Goal: Transaction & Acquisition: Purchase product/service

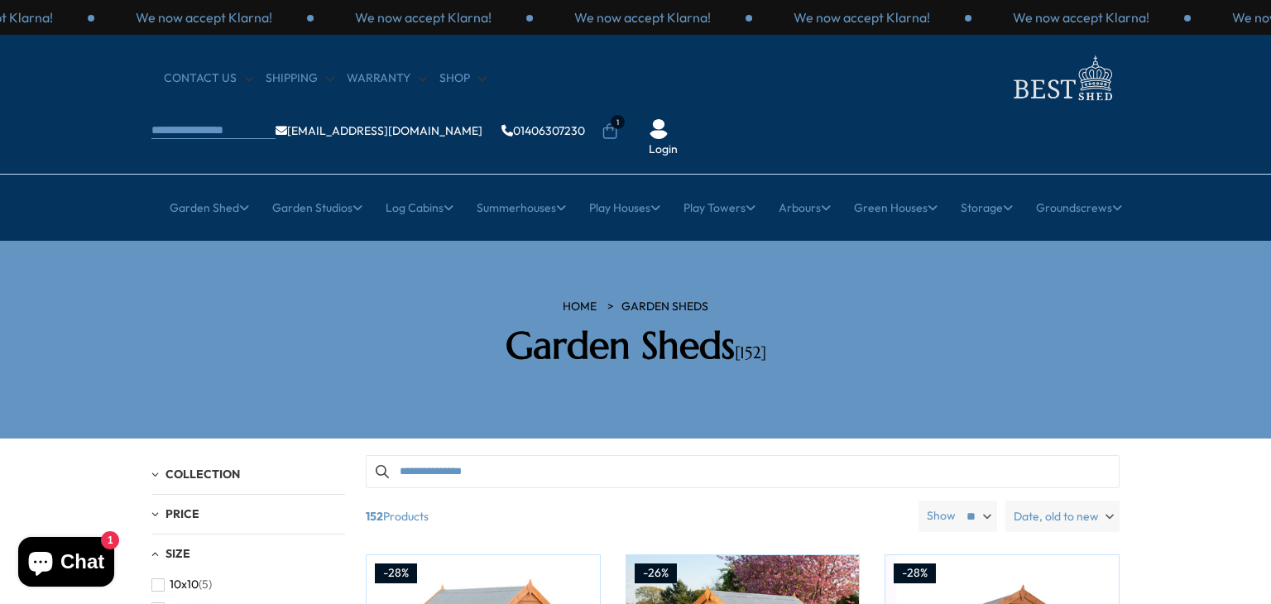
click at [618, 123] on icon at bounding box center [610, 131] width 17 height 17
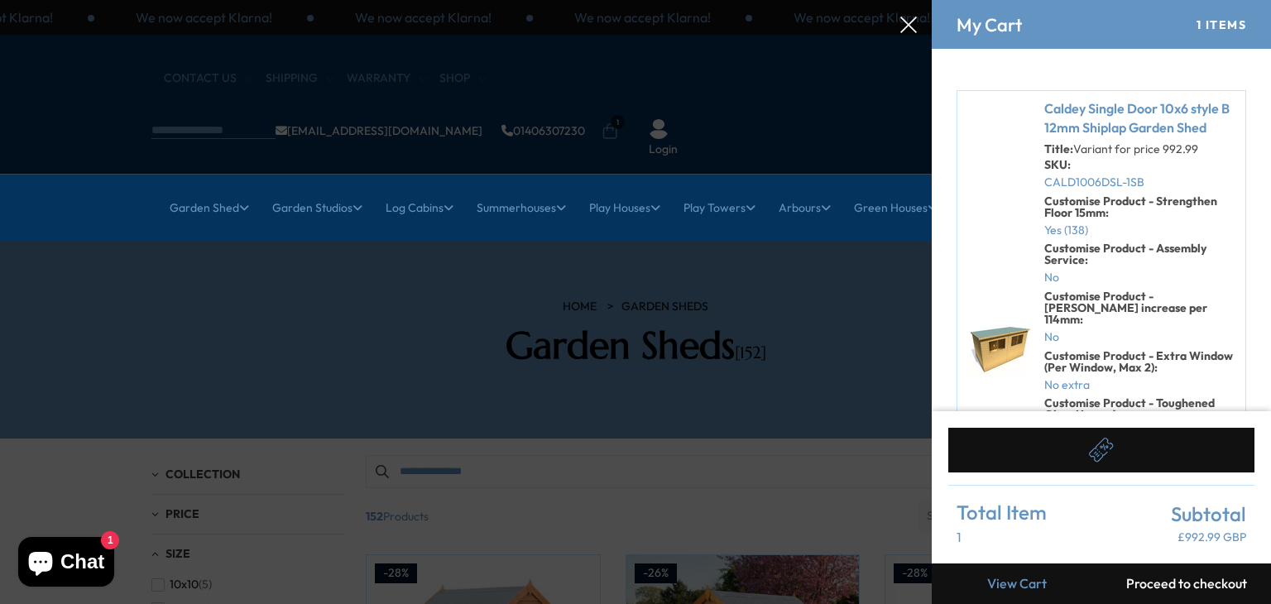
click at [248, 0] on div at bounding box center [635, 0] width 1271 height 0
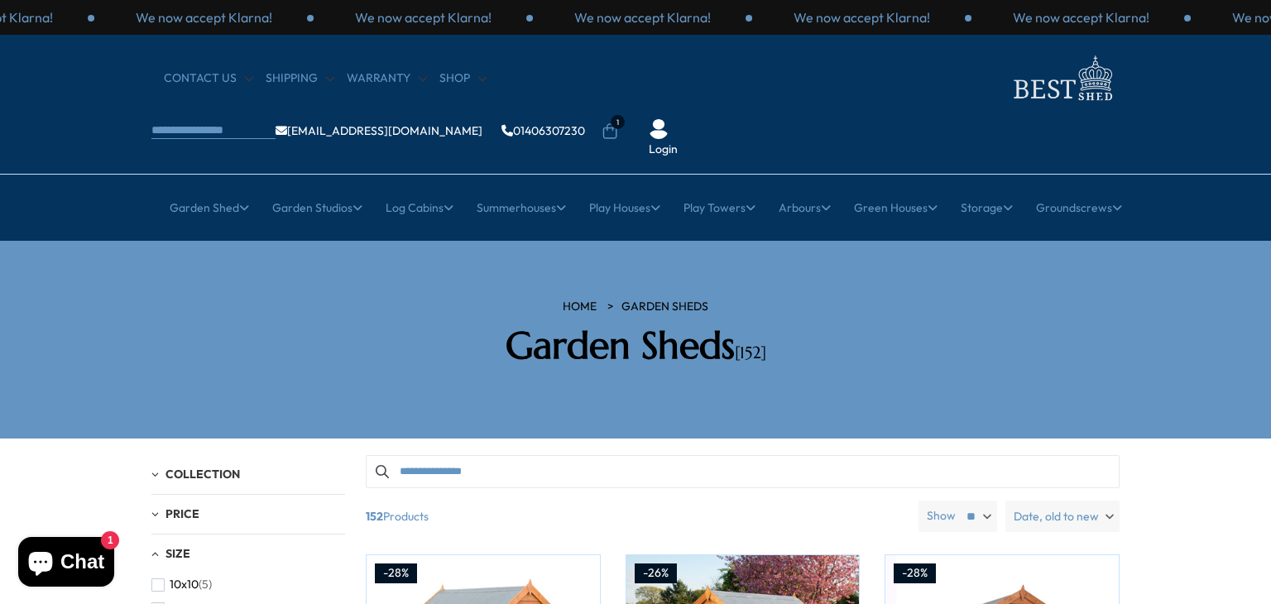
click at [725, 106] on ul "[EMAIL_ADDRESS][DOMAIN_NAME] 01406307230 1 Login" at bounding box center [438, 132] width 574 height 52
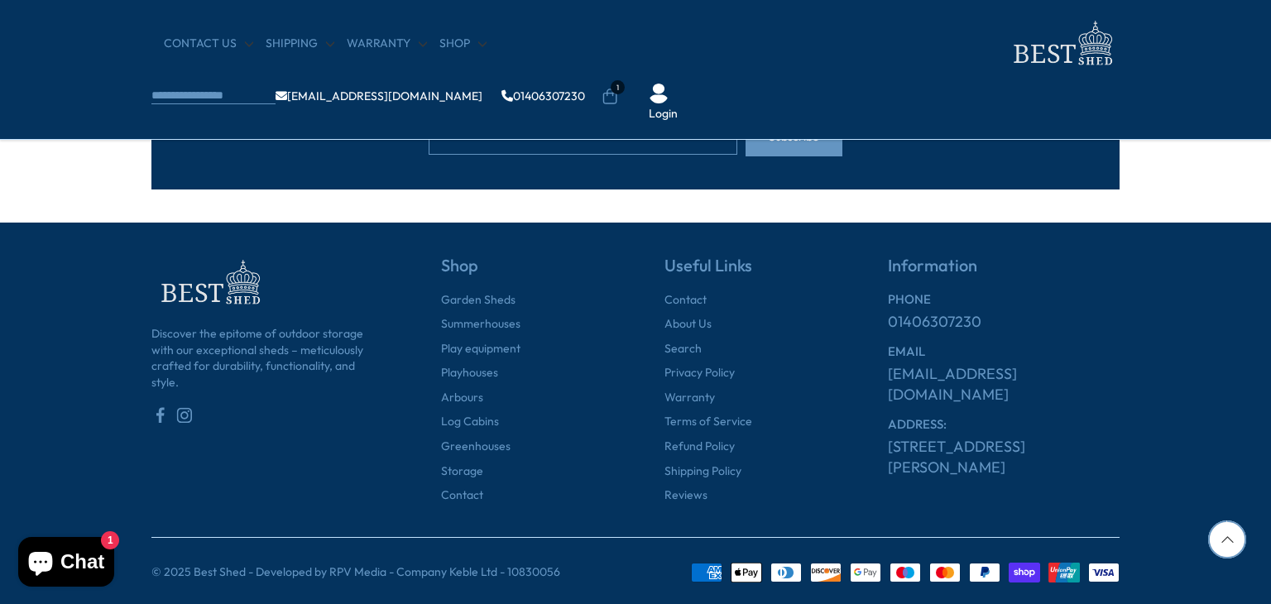
scroll to position [1973, 0]
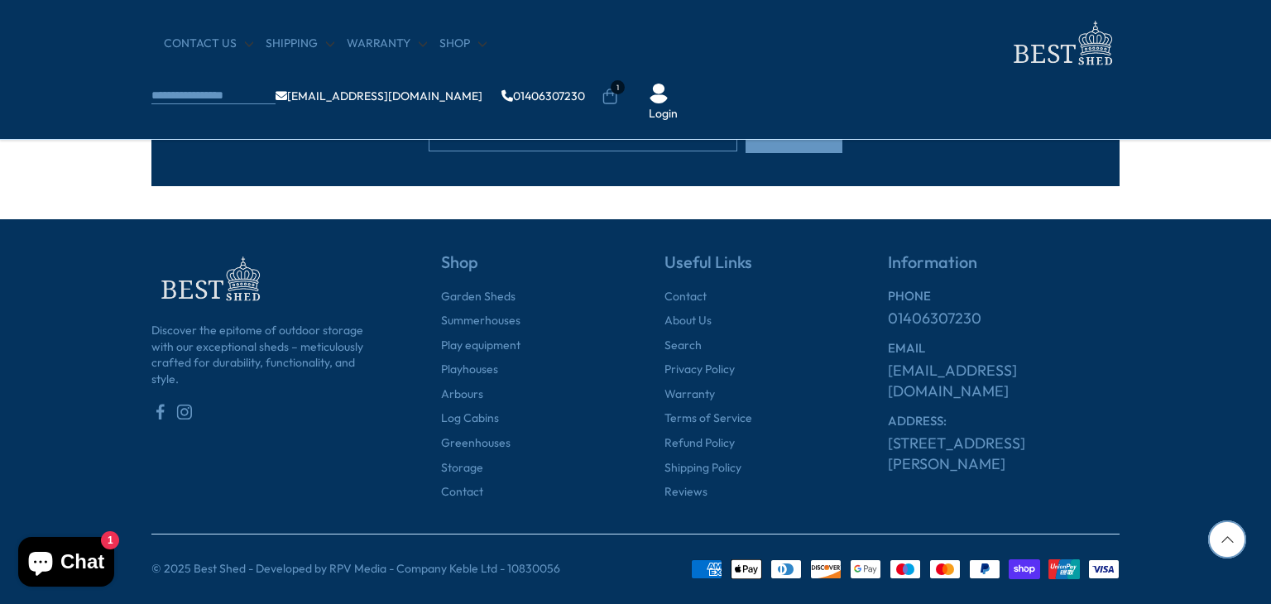
click at [983, 433] on link "[STREET_ADDRESS][PERSON_NAME]" at bounding box center [1004, 453] width 232 height 41
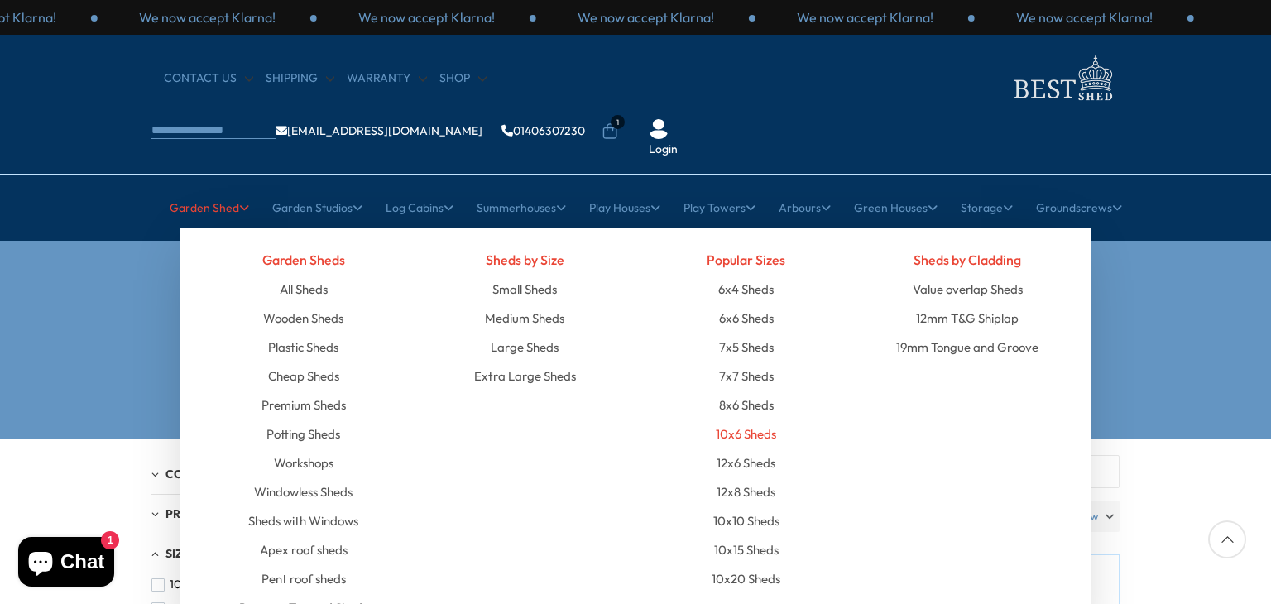
click at [741, 420] on link "10x6 Sheds" at bounding box center [746, 434] width 60 height 29
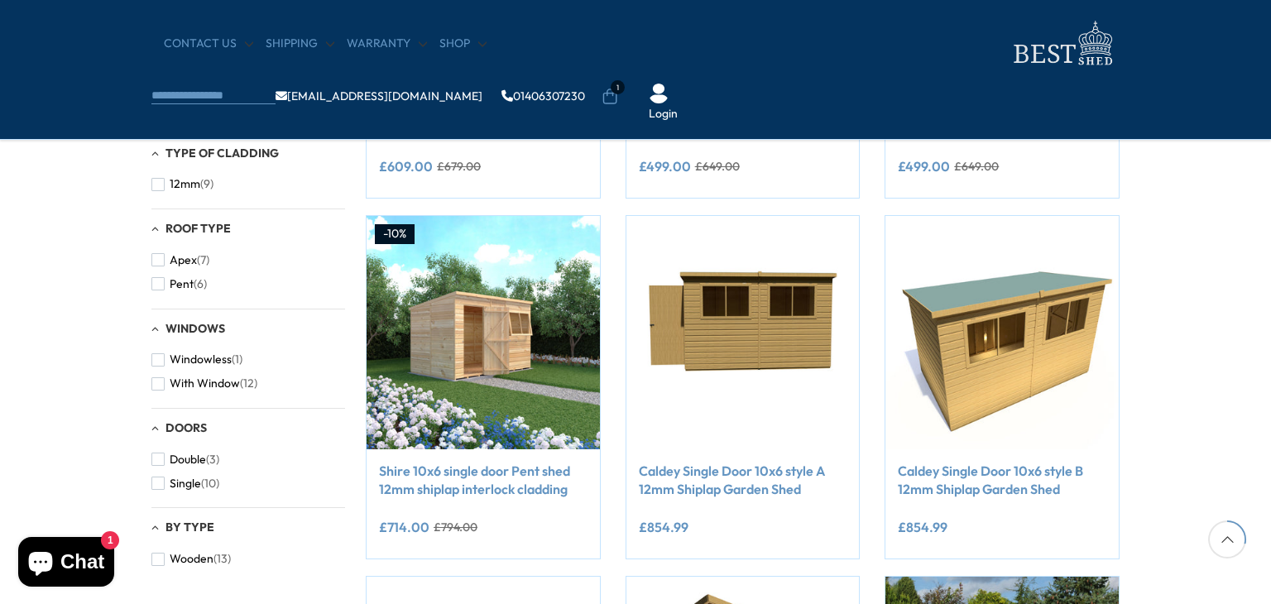
scroll to position [596, 0]
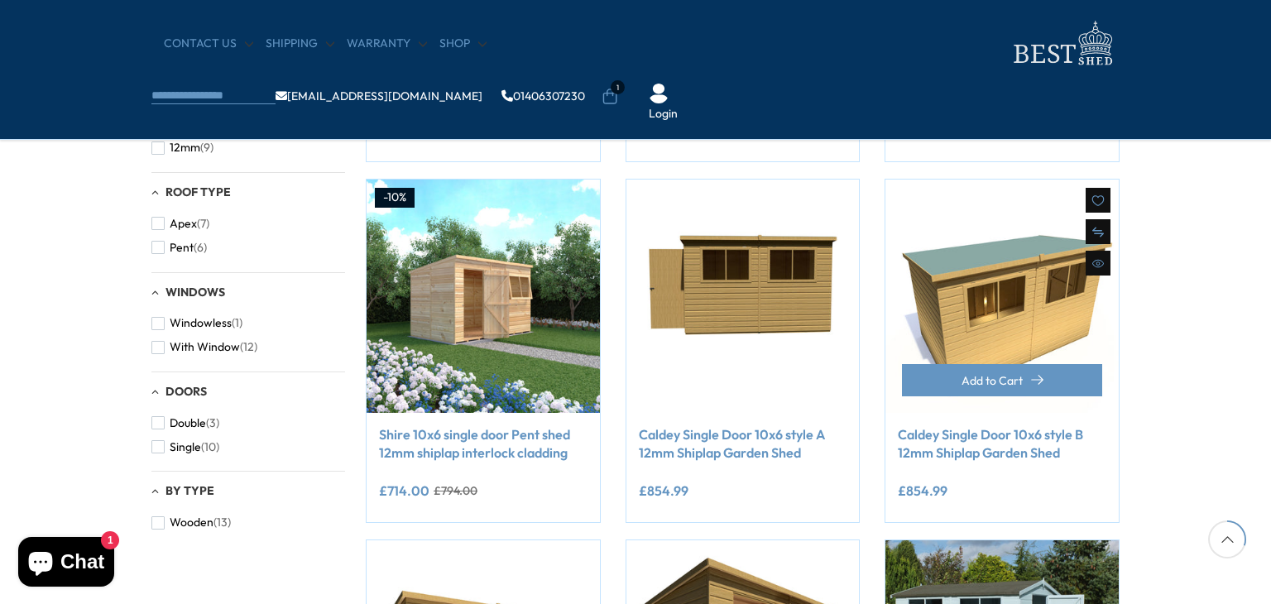
click at [1008, 413] on div "**********" at bounding box center [1002, 467] width 233 height 109
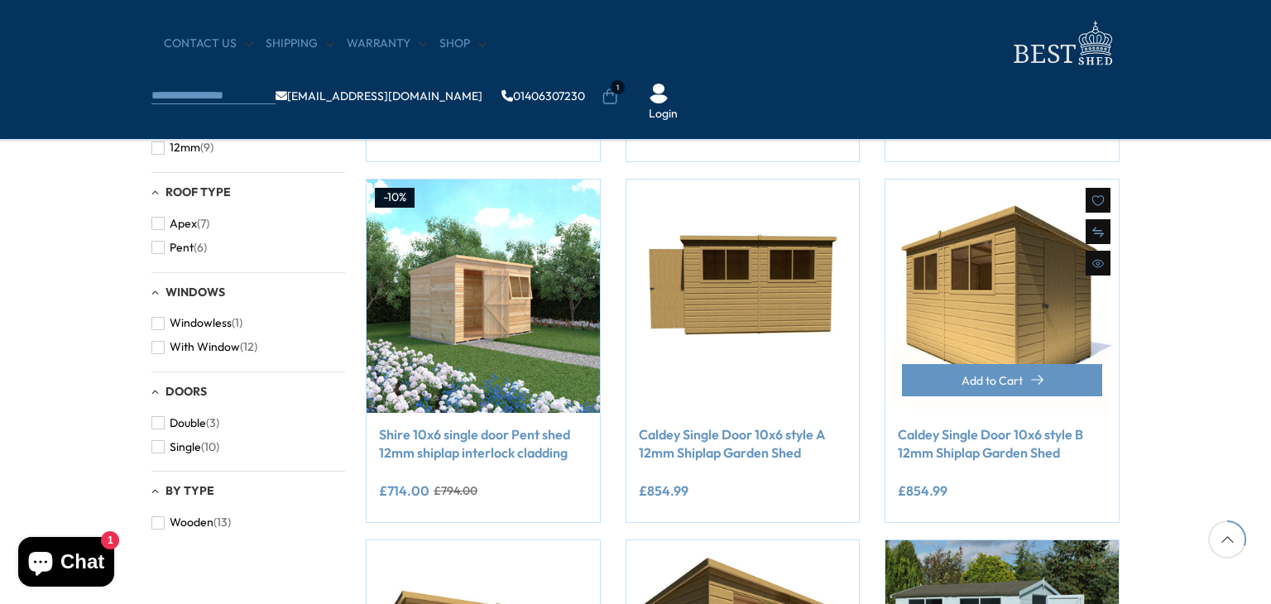
click at [982, 254] on img at bounding box center [1002, 296] width 233 height 233
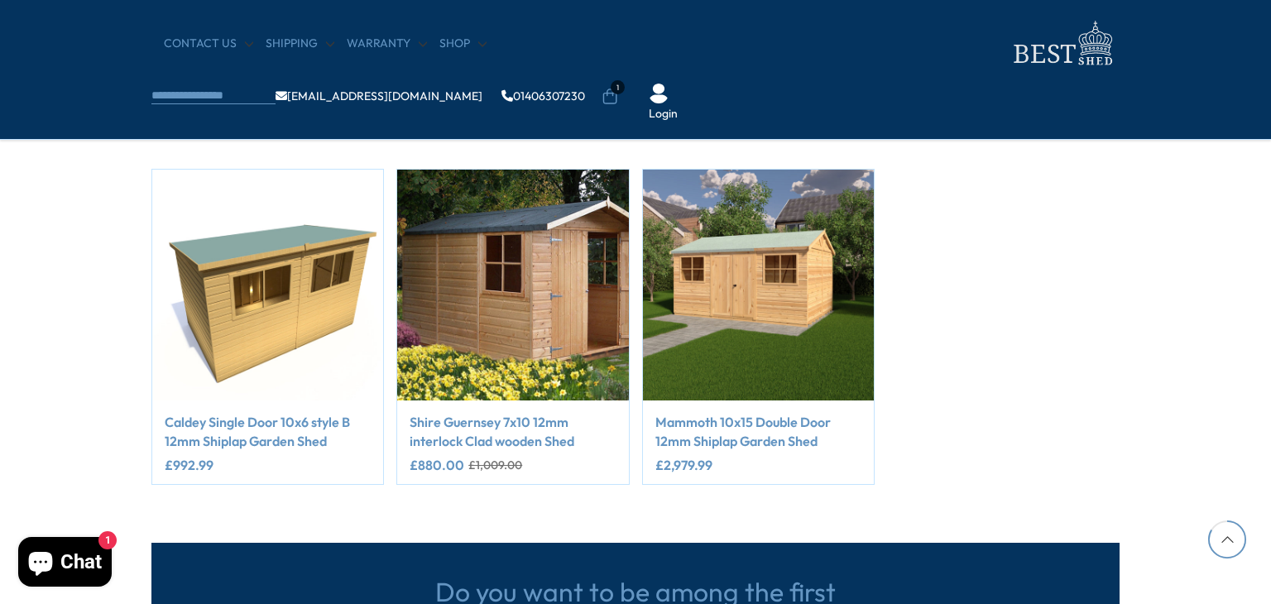
scroll to position [2649, 0]
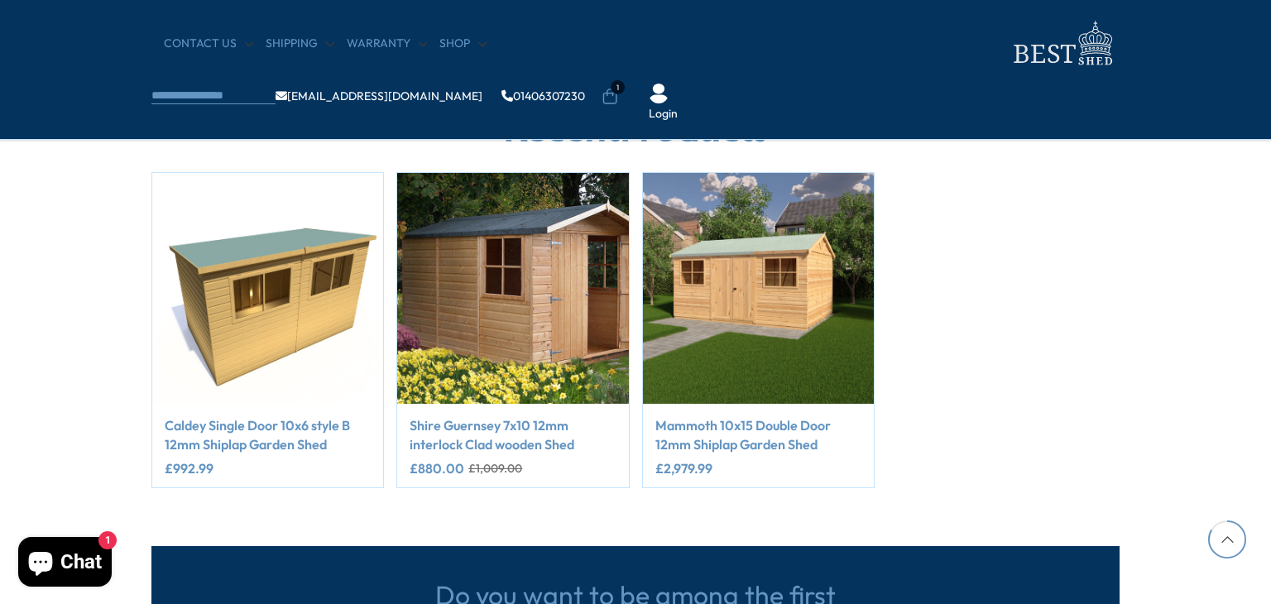
click at [335, 287] on img "1 / 3" at bounding box center [267, 288] width 231 height 231
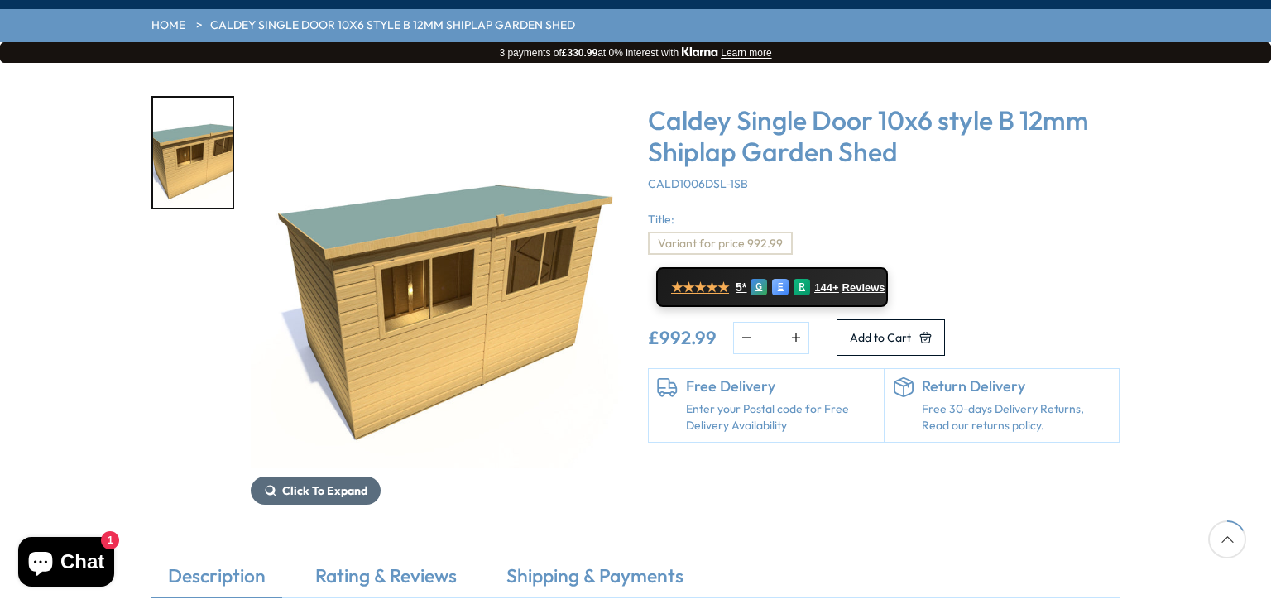
scroll to position [265, 0]
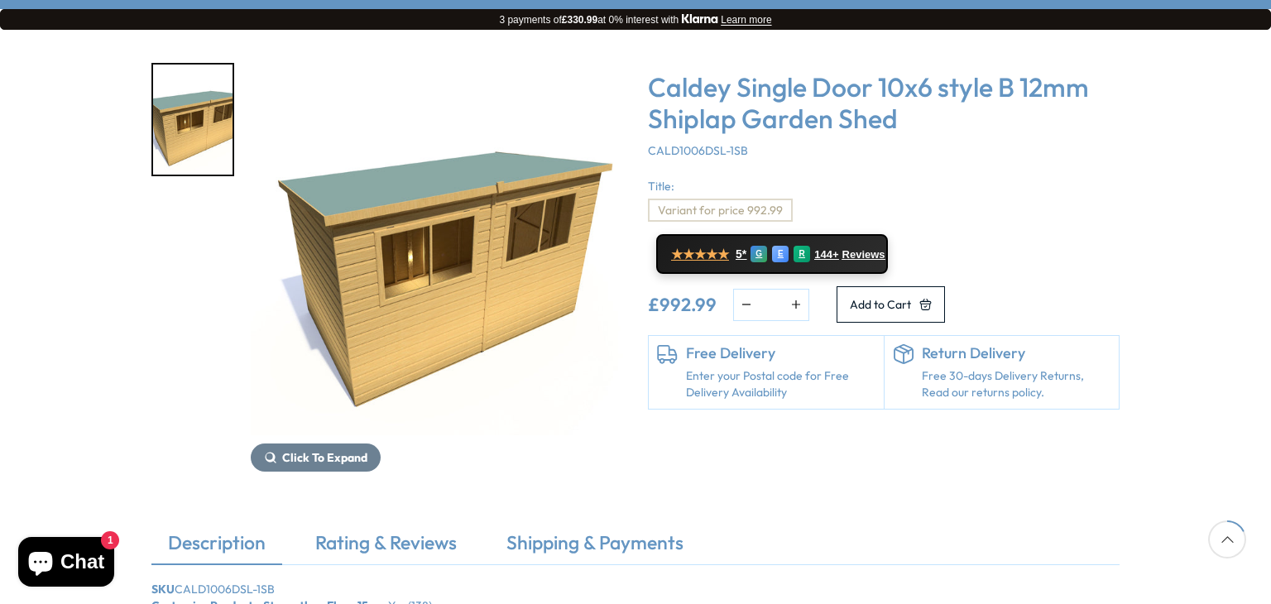
click at [695, 368] on link "Enter your Postal code for Free Delivery Availability" at bounding box center [781, 384] width 190 height 32
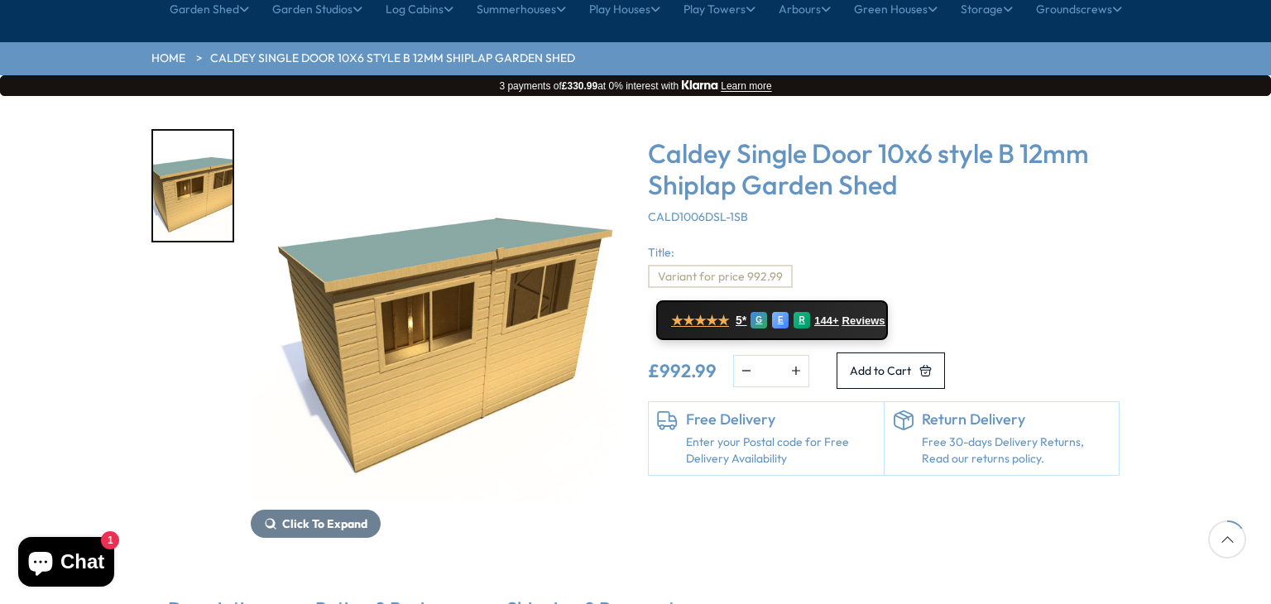
scroll to position [232, 0]
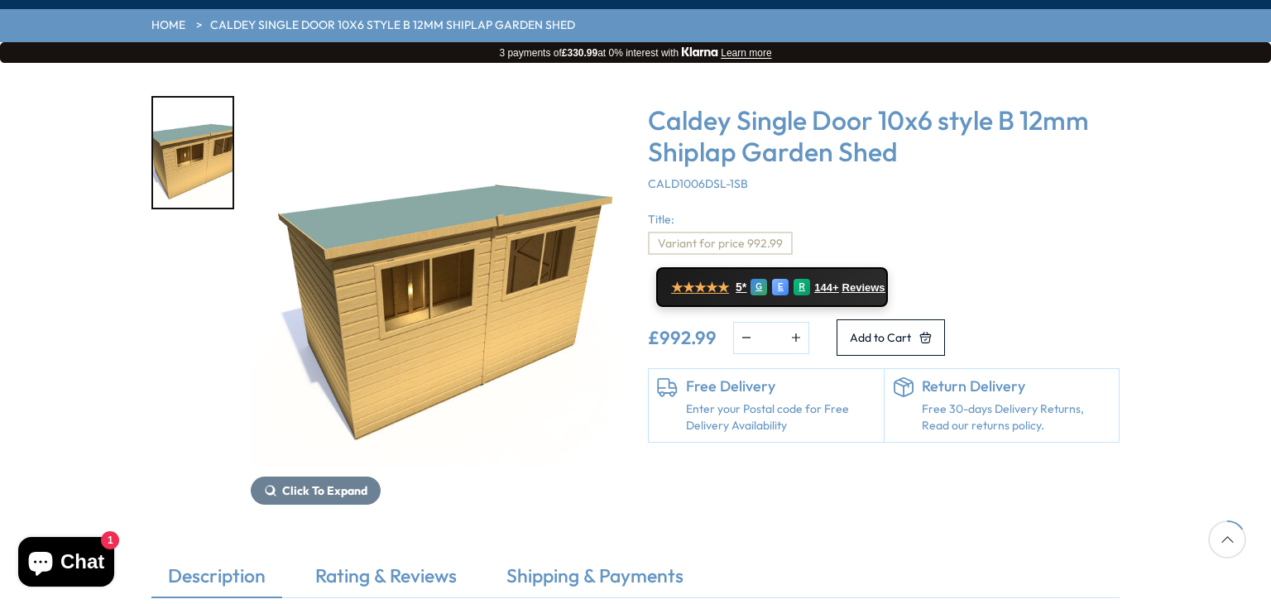
click at [755, 401] on link "Enter your Postal code for Free Delivery Availability" at bounding box center [781, 417] width 190 height 32
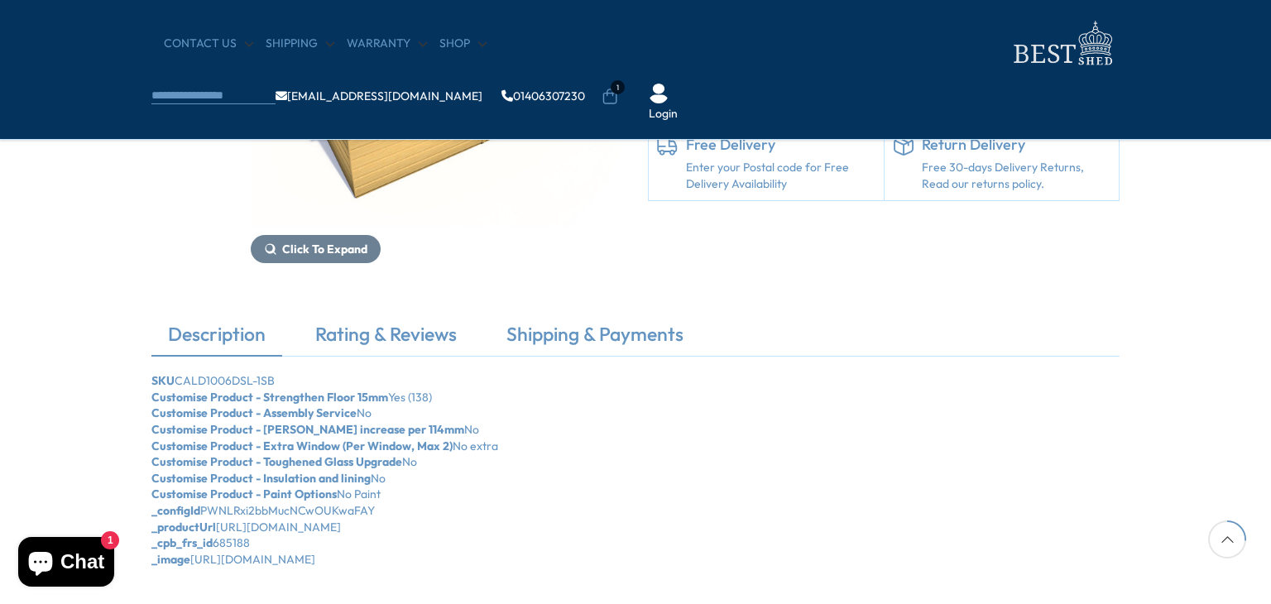
scroll to position [331, 0]
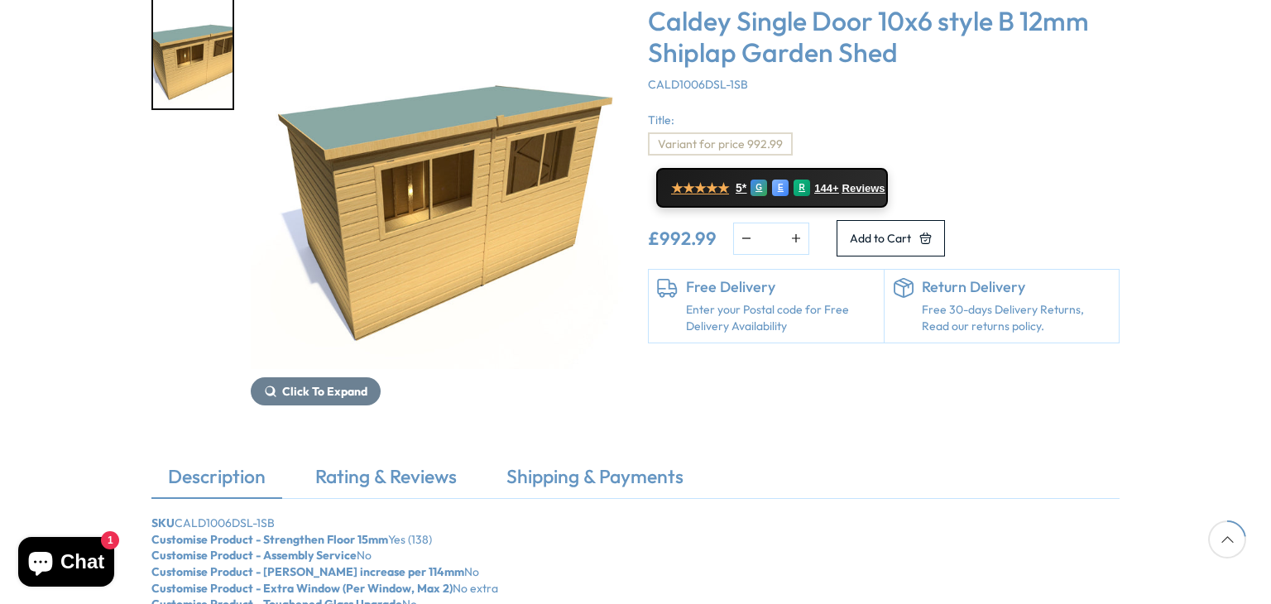
click at [609, 219] on img "1 / 1" at bounding box center [437, 183] width 373 height 373
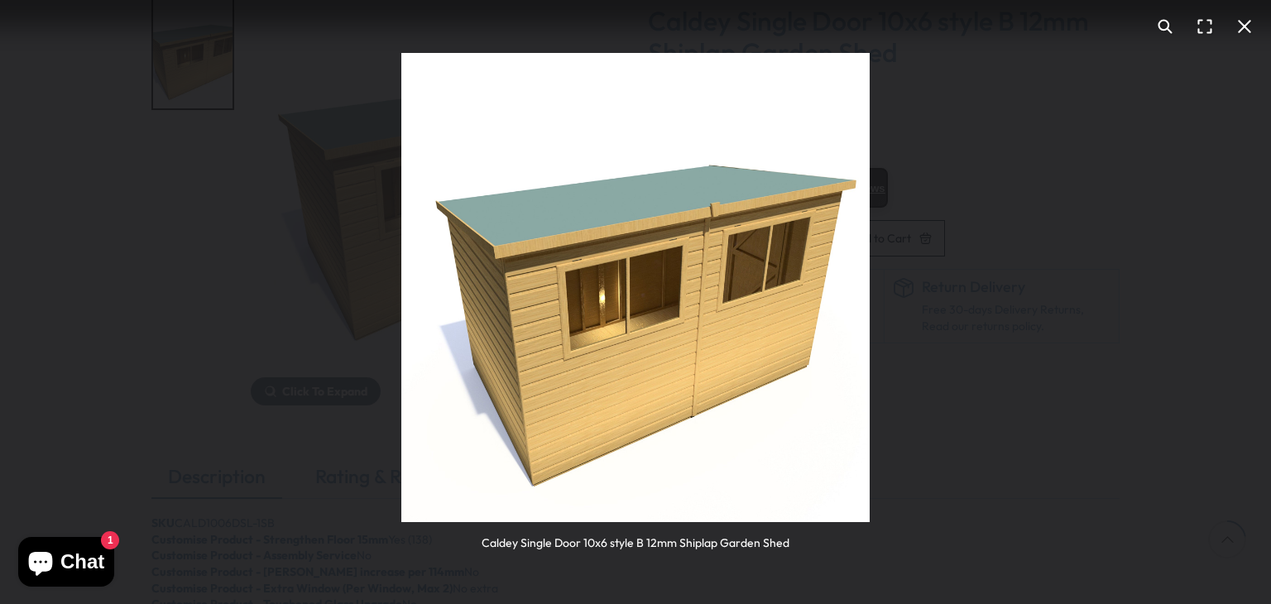
click at [629, 314] on img "You can close this modal content with the ESC key" at bounding box center [635, 287] width 469 height 469
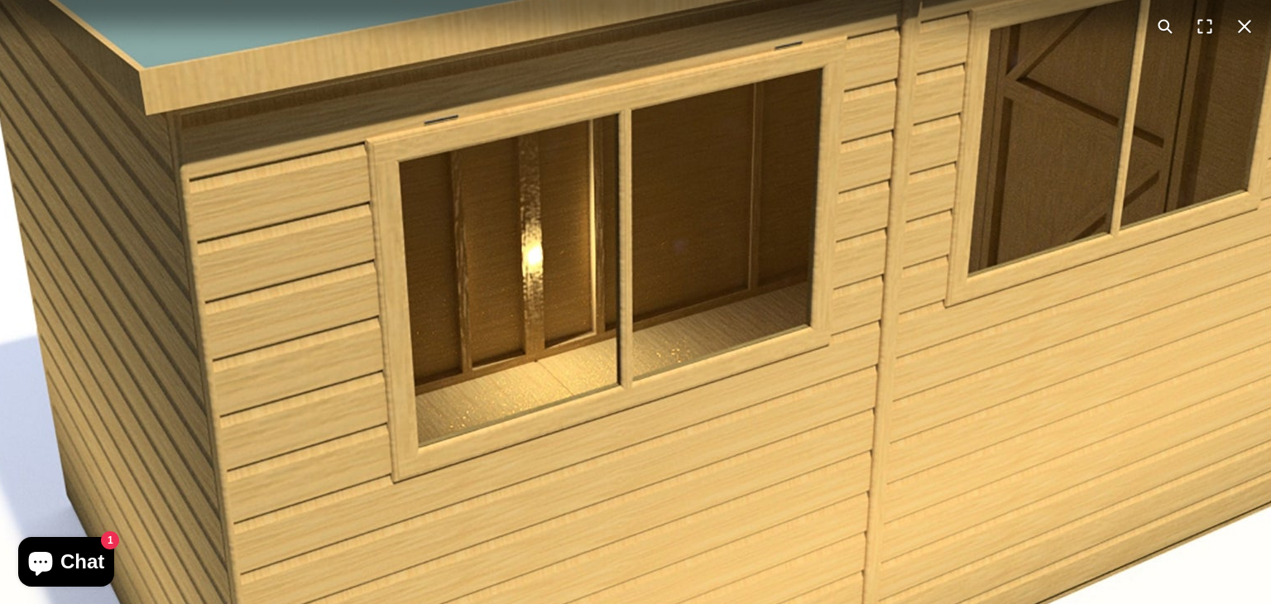
scroll to position [331, 0]
click at [636, 291] on img "You can close this modal content with the ESC key" at bounding box center [652, 218] width 1695 height 1695
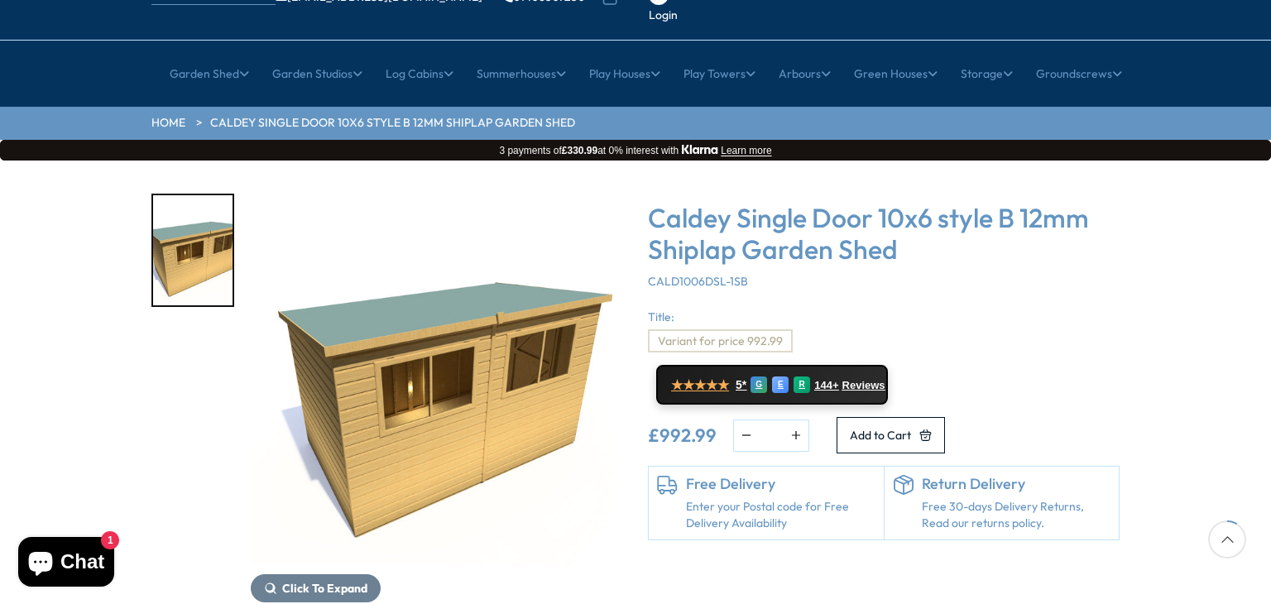
scroll to position [132, 0]
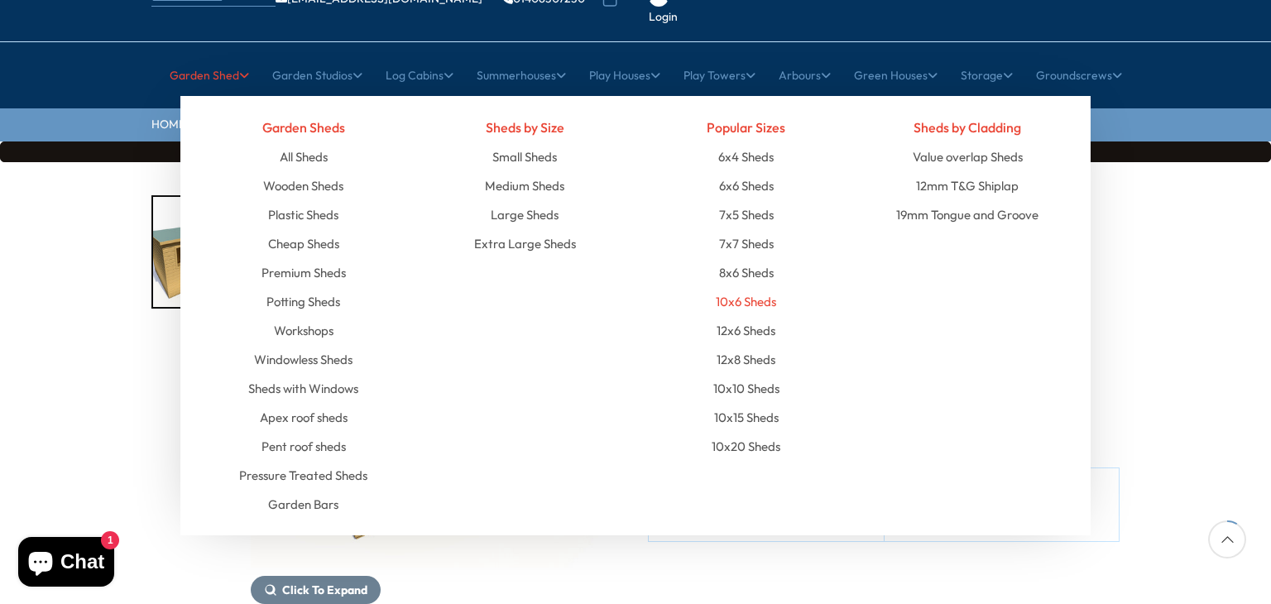
click at [757, 287] on link "10x6 Sheds" at bounding box center [746, 301] width 60 height 29
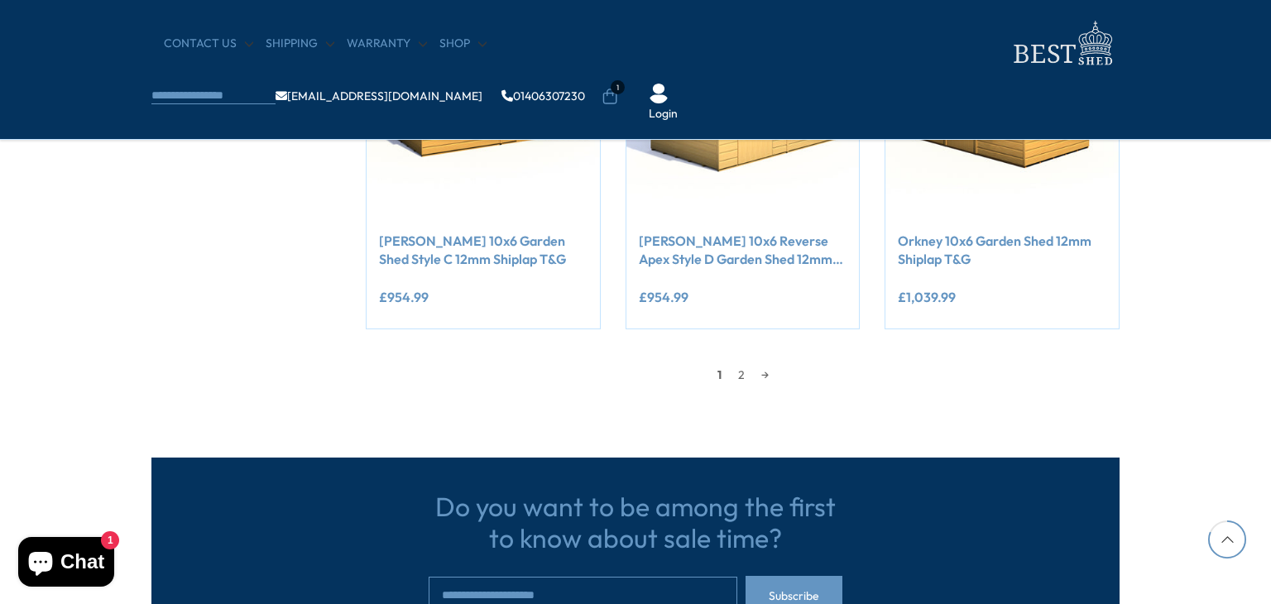
scroll to position [1622, 0]
